Goal: Find specific page/section: Find specific page/section

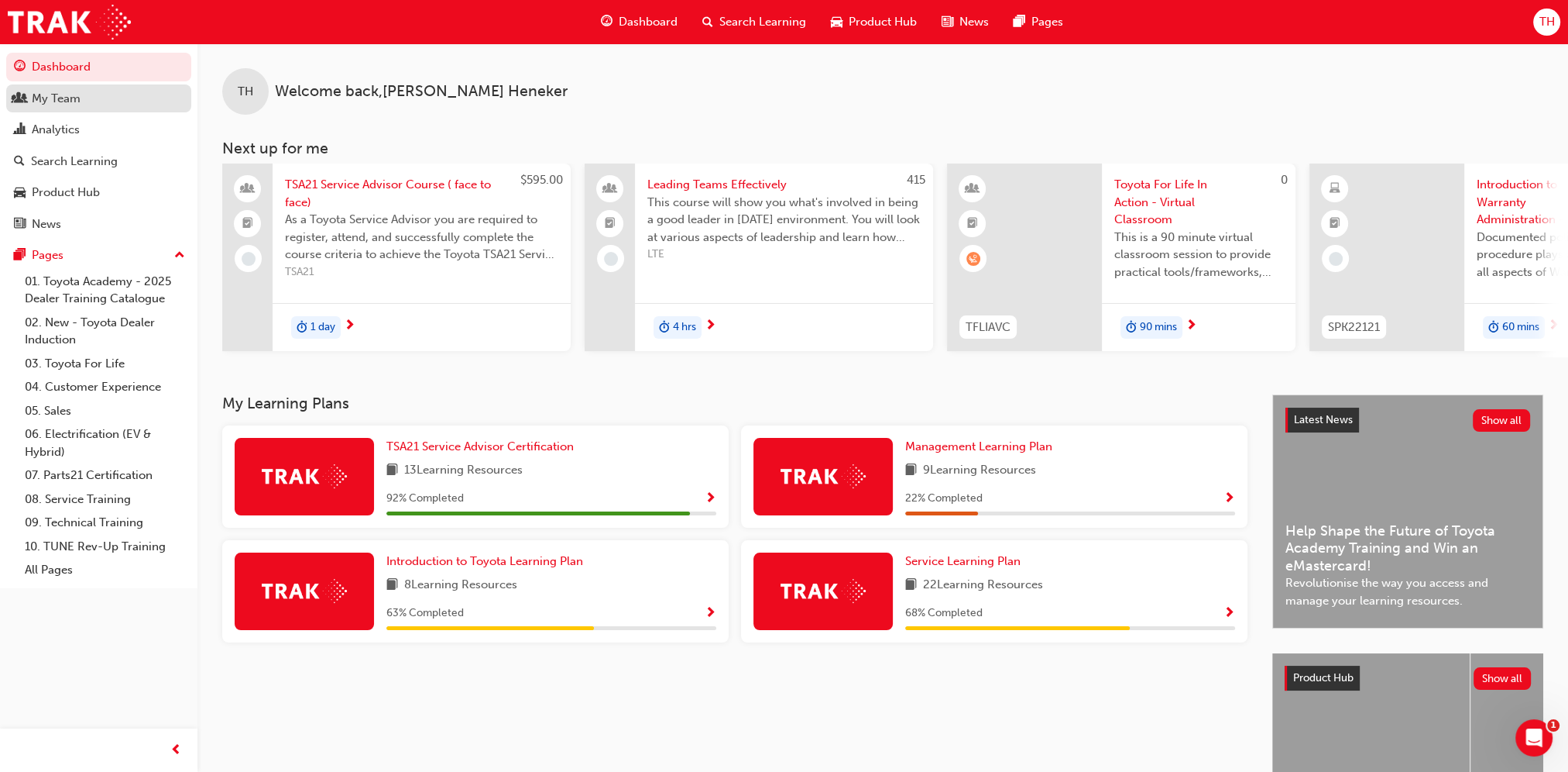
click at [59, 99] on div "My Team" at bounding box center [56, 99] width 49 height 18
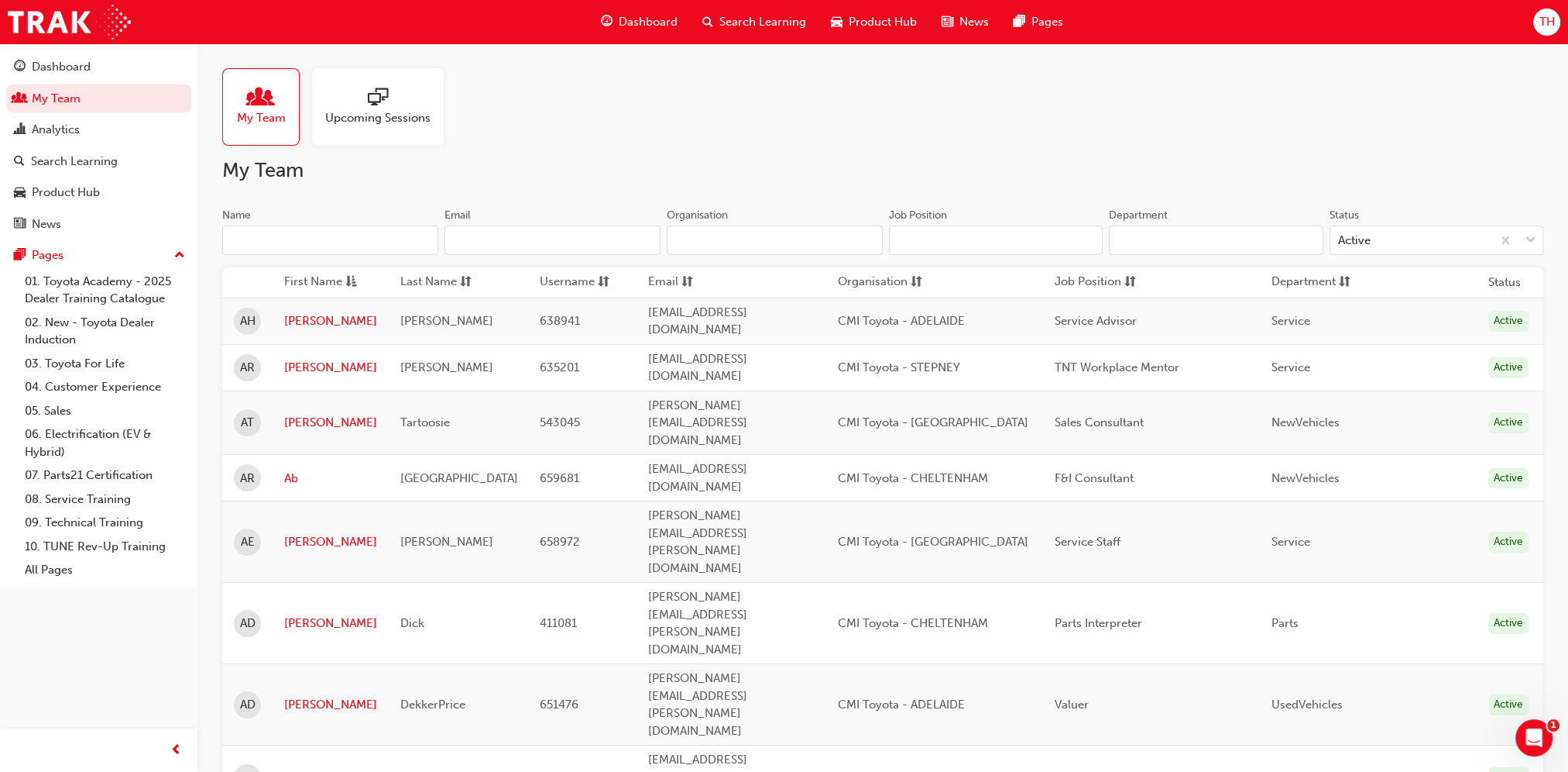
click at [336, 233] on input "Name" at bounding box center [330, 240] width 216 height 29
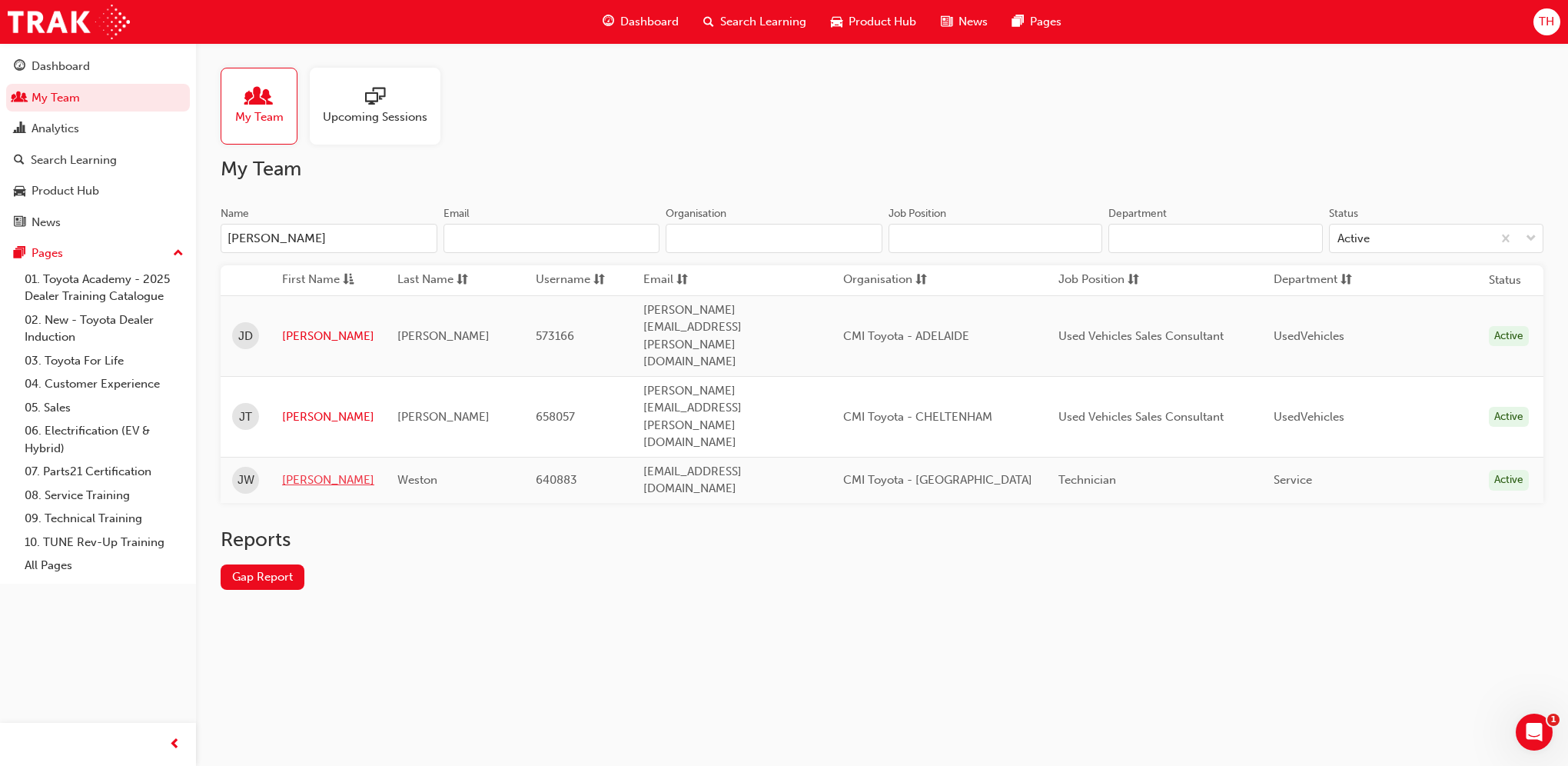
type input "[PERSON_NAME]"
click at [301, 471] on link "[PERSON_NAME]" at bounding box center [328, 480] width 92 height 17
